Goal: Navigation & Orientation: Find specific page/section

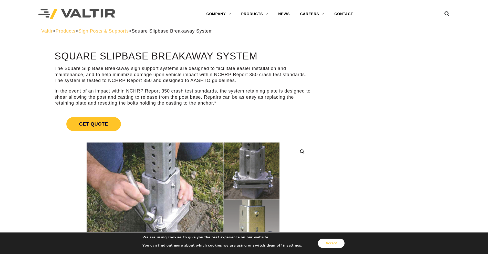
click at [329, 242] on button "Accept" at bounding box center [331, 243] width 27 height 9
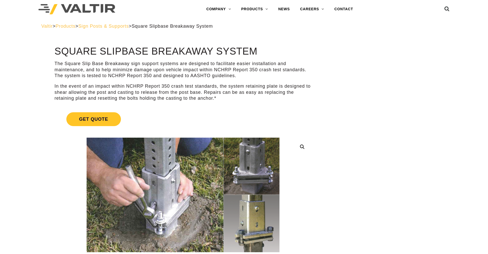
scroll to position [6, 0]
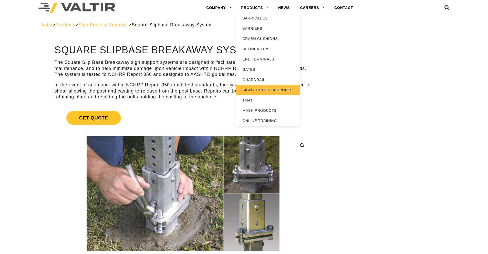
click at [256, 92] on link "SIGN POSTS & SUPPORTS" at bounding box center [268, 90] width 64 height 10
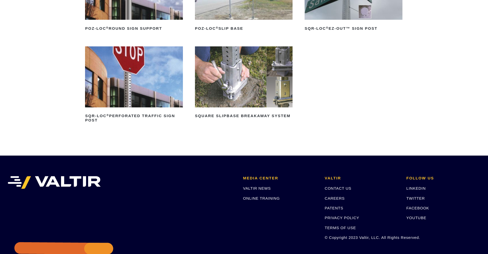
scroll to position [128, 0]
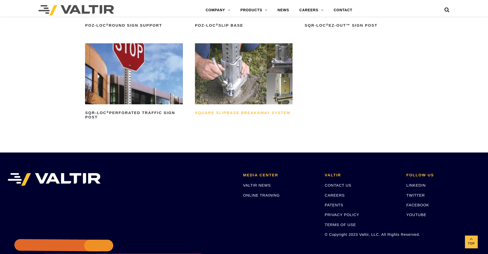
click at [251, 112] on h2 "Square Slipbase Breakaway System" at bounding box center [244, 113] width 98 height 8
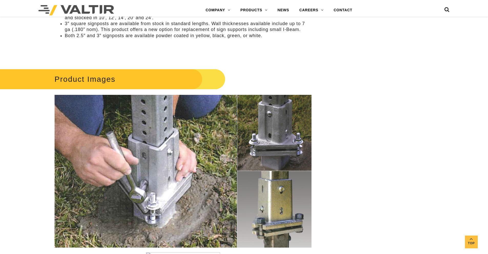
scroll to position [590, 0]
